Goal: Check status

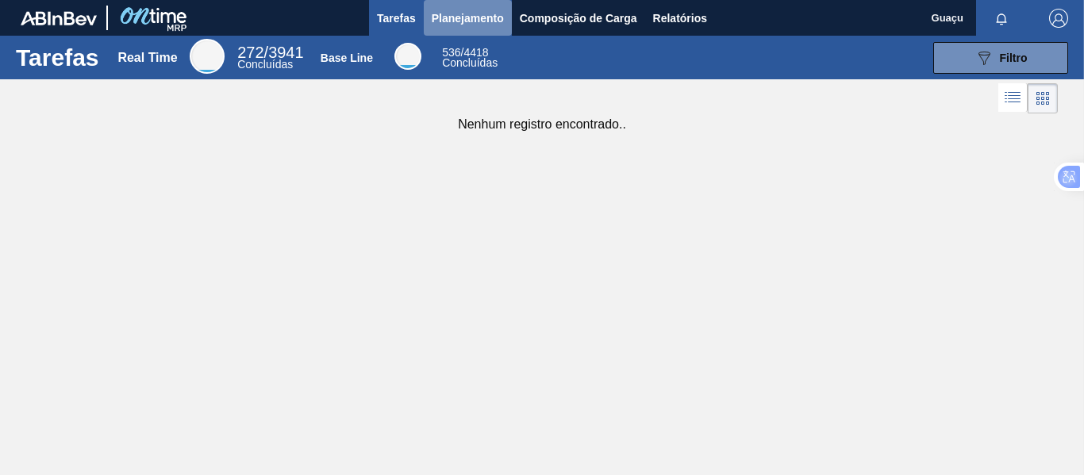
click at [461, 13] on span "Planejamento" at bounding box center [468, 18] width 72 height 19
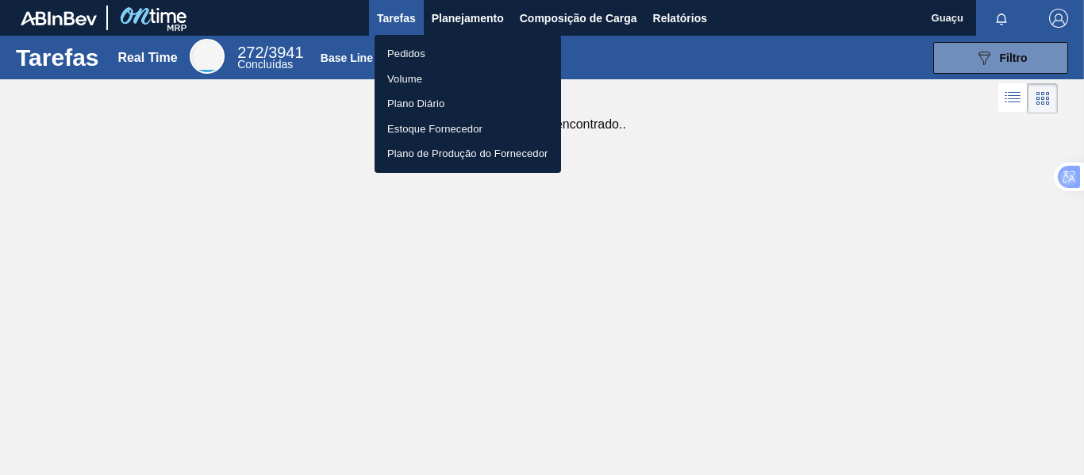
click at [422, 51] on li "Pedidos" at bounding box center [468, 53] width 187 height 25
